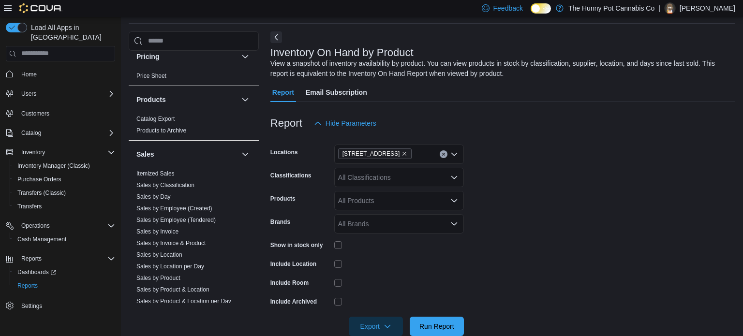
scroll to position [374, 0]
click at [167, 219] on link "Sales by Employee (Tendered)" at bounding box center [175, 220] width 79 height 7
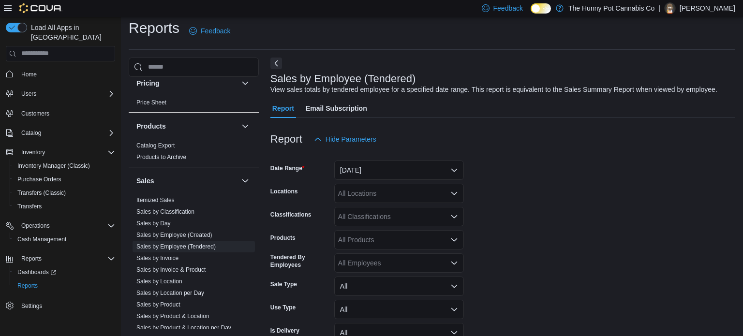
scroll to position [22, 0]
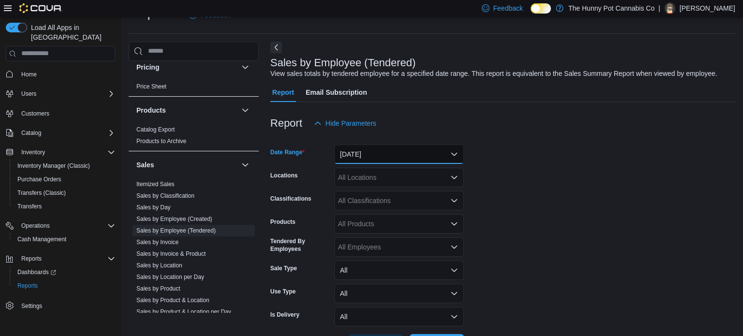
click at [384, 151] on button "Yesterday" at bounding box center [399, 154] width 130 height 19
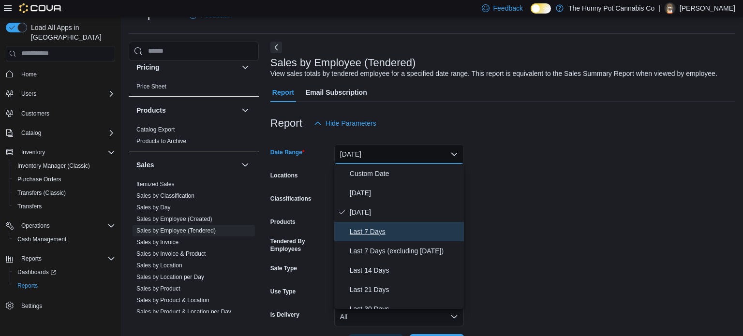
click at [367, 232] on span "Last 7 Days" at bounding box center [405, 232] width 110 height 12
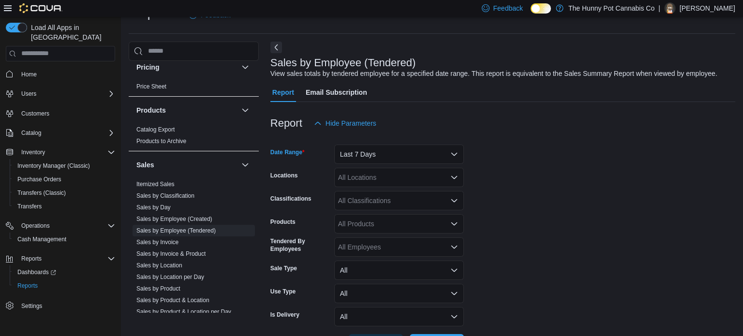
click at [543, 202] on form "Date Range Last 7 Days Locations All Locations Classifications All Classificati…" at bounding box center [503, 243] width 465 height 221
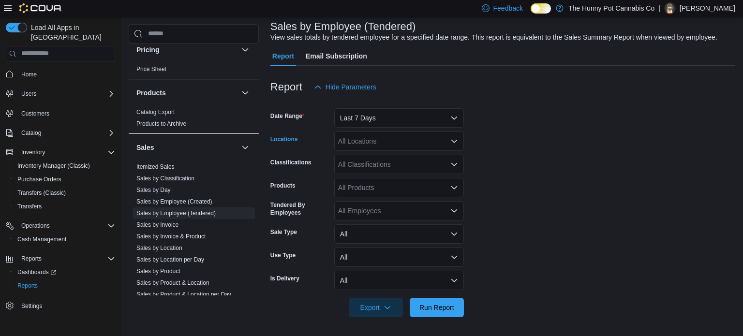
click at [373, 142] on div "All Locations" at bounding box center [399, 141] width 130 height 19
type input "***"
click at [366, 162] on span "206 Bank Street" at bounding box center [388, 158] width 67 height 10
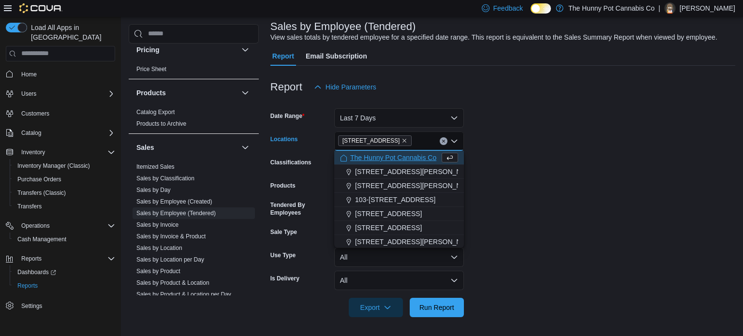
click at [566, 161] on form "Date Range Last 7 Days Locations 206 Bank Street Combo box. Selected. 206 Bank …" at bounding box center [503, 207] width 465 height 221
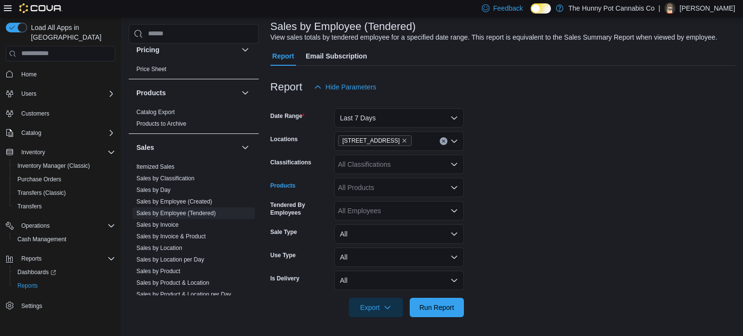
click at [397, 183] on div "All Products" at bounding box center [399, 187] width 130 height 19
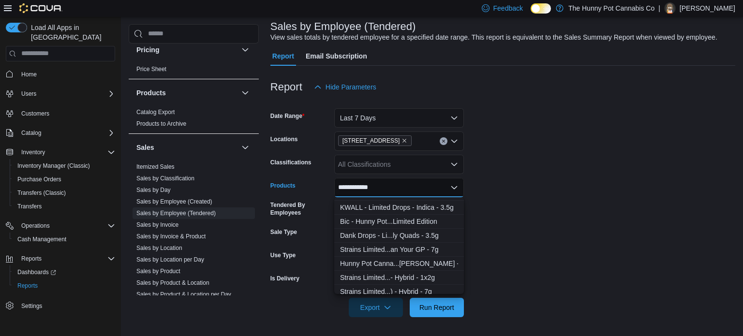
scroll to position [101, 0]
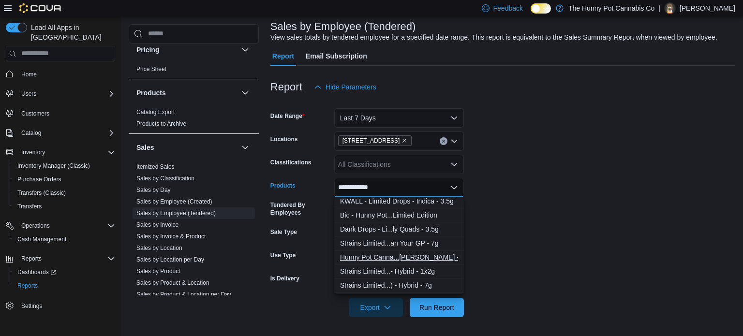
type input "**********"
click at [379, 258] on div "Hunny Pot Canna...ted Drip - 3.5g" at bounding box center [399, 258] width 118 height 10
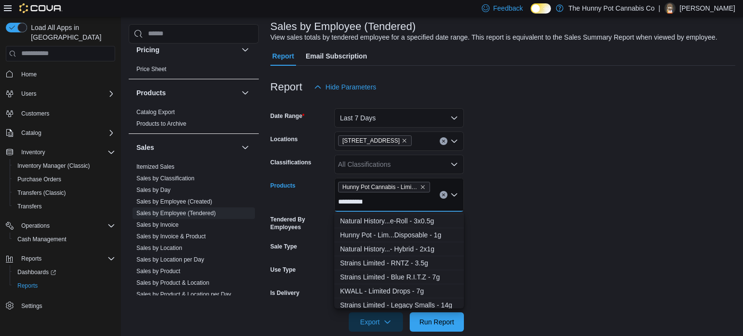
scroll to position [124, 0]
type input "**********"
click at [395, 235] on div "Hunny Pot - Lim...Disposable - 1g" at bounding box center [399, 235] width 118 height 10
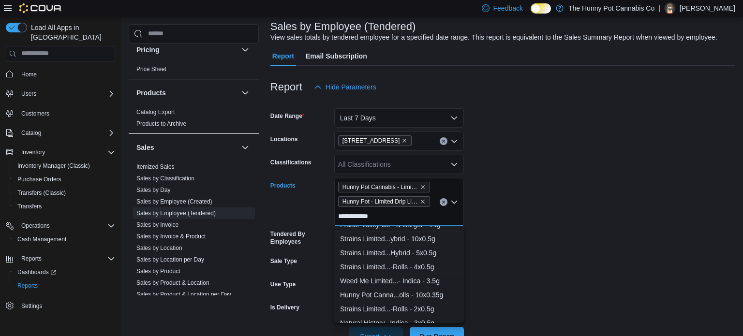
scroll to position [355, 0]
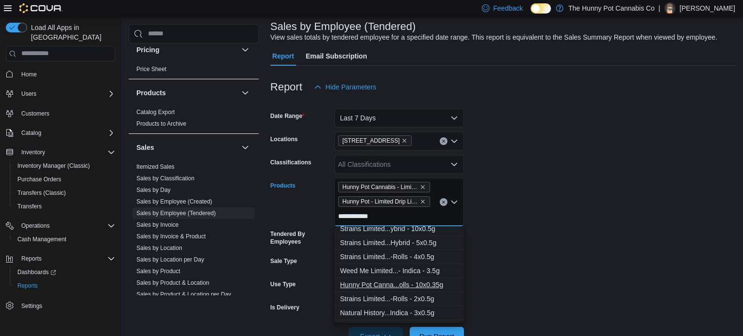
type input "**********"
click at [396, 283] on div "Hunny Pot Canna...olls - 10x0.35g" at bounding box center [399, 285] width 118 height 10
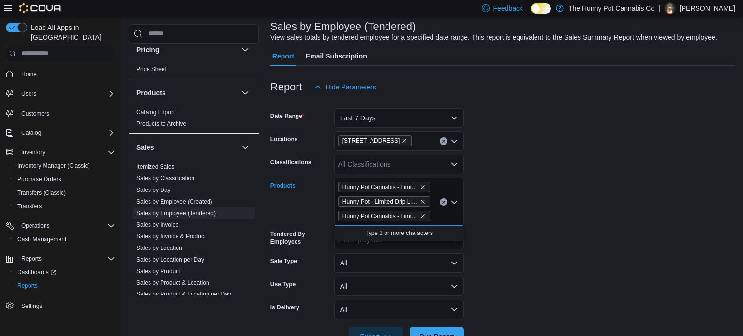
click at [520, 259] on form "Date Range Last 7 Days Locations 206 Bank Street Classifications All Classifica…" at bounding box center [503, 222] width 465 height 250
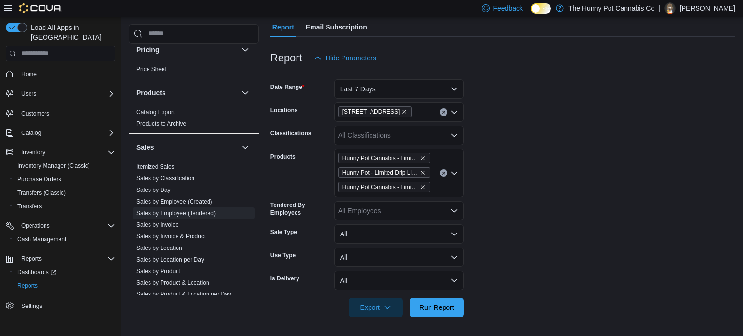
scroll to position [87, 0]
click at [449, 310] on span "Run Report" at bounding box center [437, 308] width 35 height 10
click at [421, 211] on div "All Employees" at bounding box center [399, 211] width 130 height 19
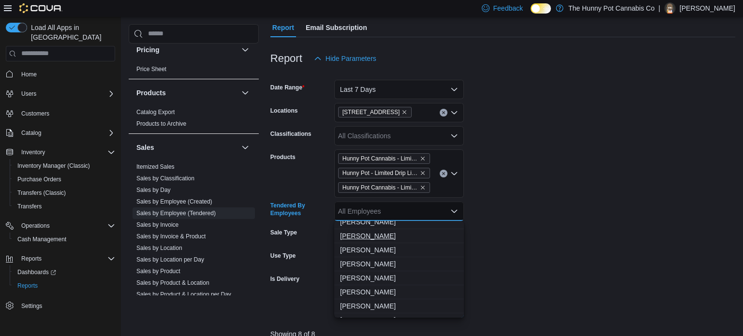
scroll to position [36, 0]
click at [365, 287] on span "Abu Dauda" at bounding box center [399, 291] width 118 height 10
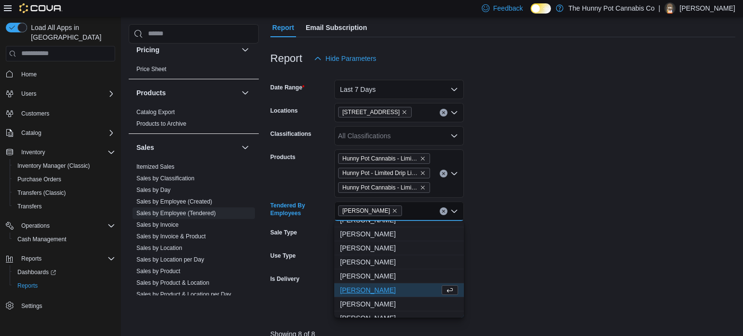
click at [481, 246] on form "Date Range Last 7 Days Locations 206 Bank Street Classifications All Classifica…" at bounding box center [503, 193] width 465 height 250
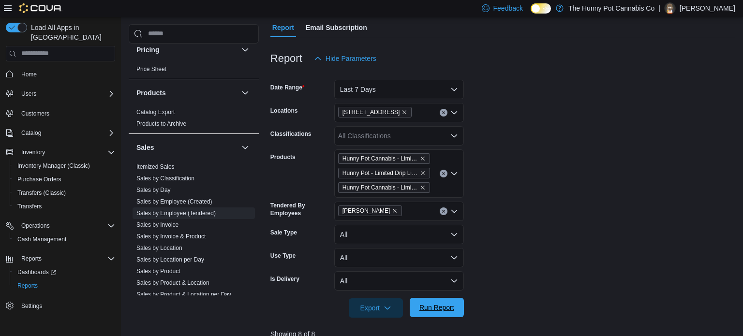
click at [444, 306] on span "Run Report" at bounding box center [437, 308] width 35 height 10
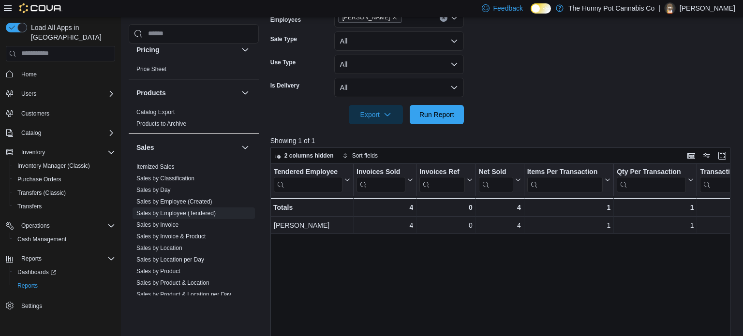
scroll to position [283, 0]
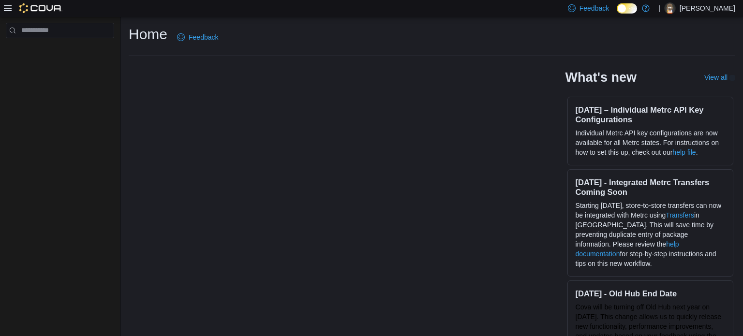
click at [725, 10] on p "Abu Dauda" at bounding box center [708, 8] width 56 height 12
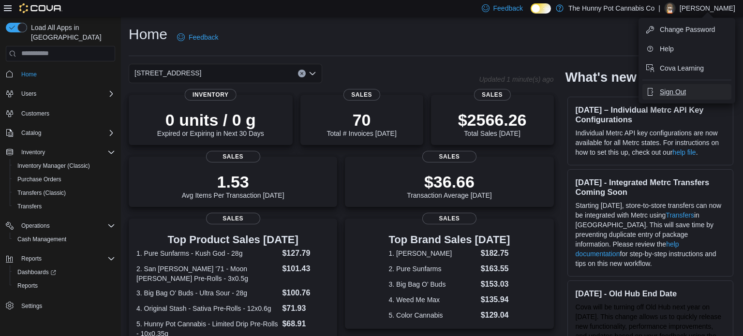
click at [676, 88] on span "Sign Out" at bounding box center [673, 92] width 26 height 10
